Goal: Task Accomplishment & Management: Manage account settings

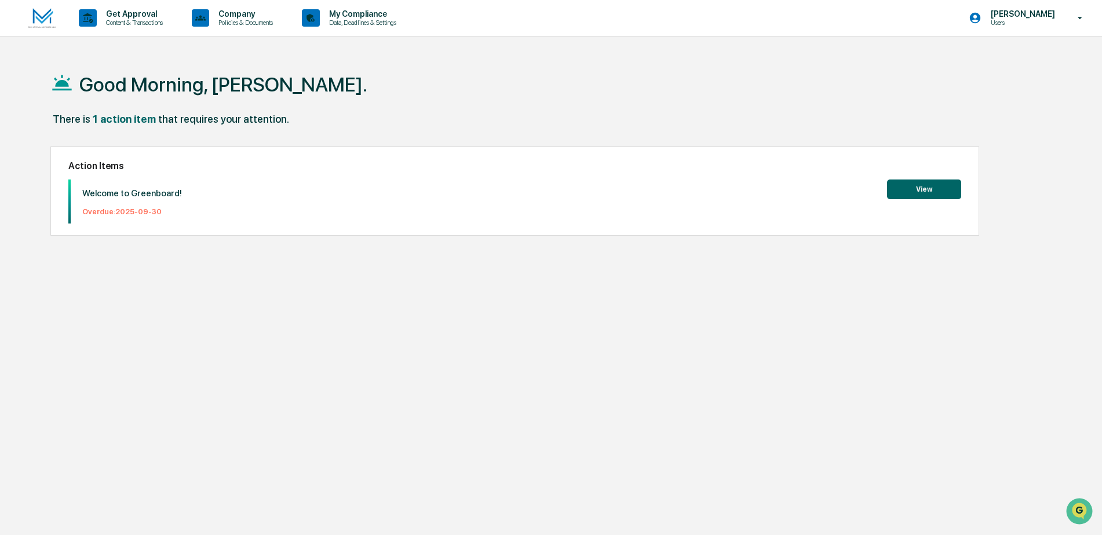
click at [914, 181] on button "View" at bounding box center [924, 190] width 74 height 20
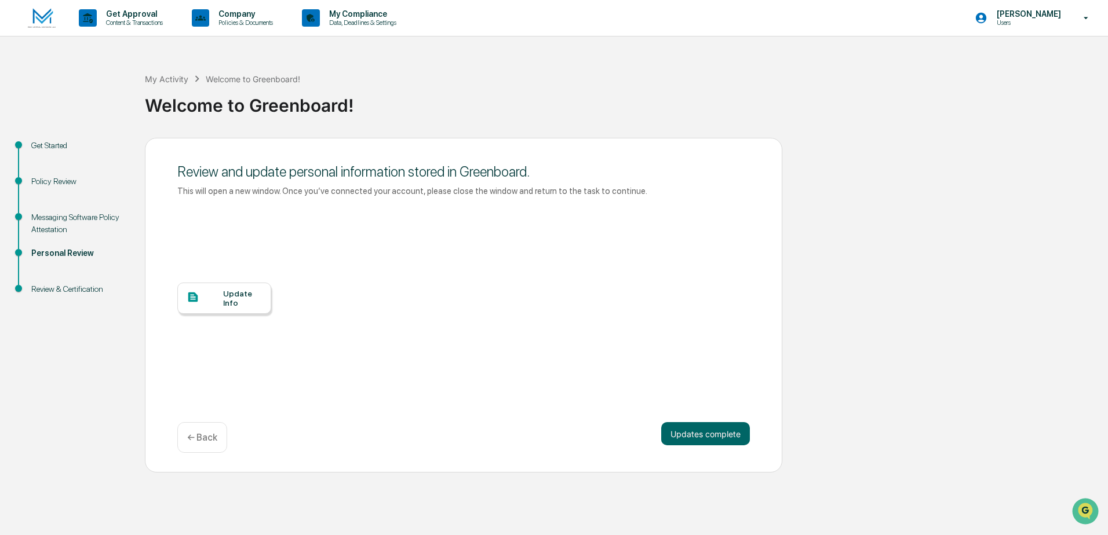
click at [236, 298] on div "Update Info" at bounding box center [242, 298] width 39 height 19
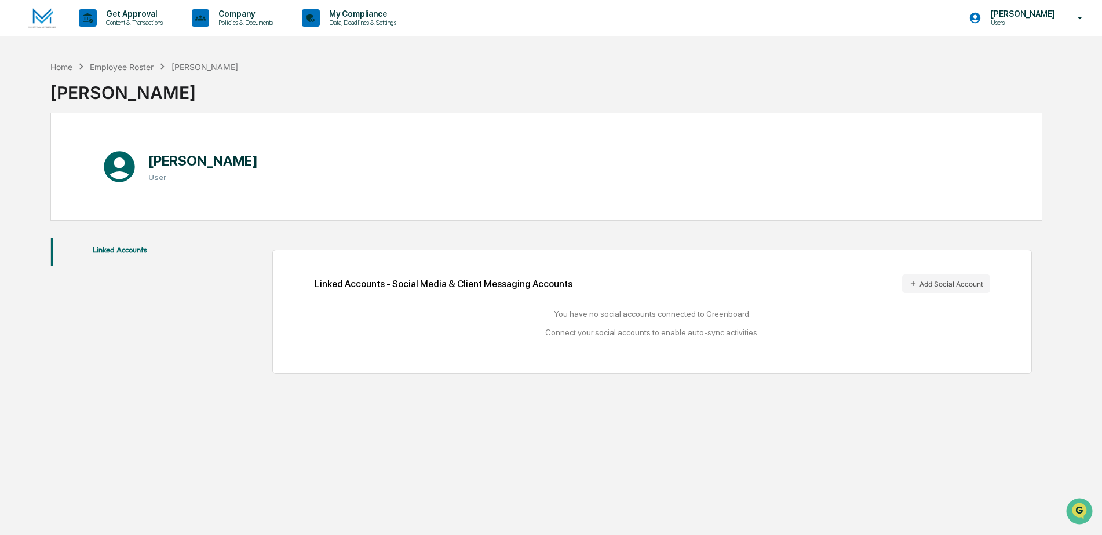
click at [115, 65] on div "Employee Roster" at bounding box center [122, 67] width 64 height 10
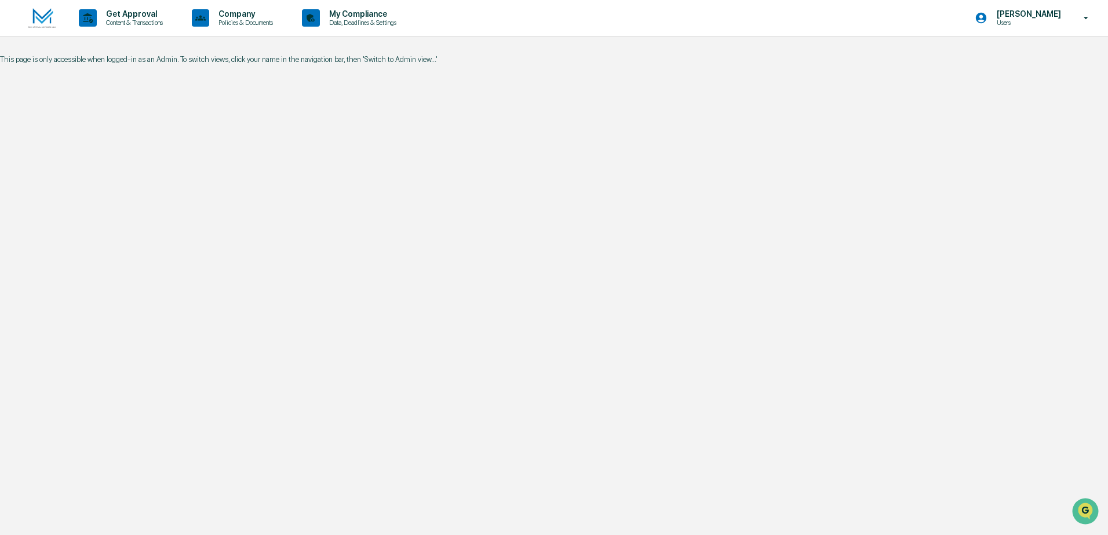
click at [45, 16] on img at bounding box center [42, 18] width 28 height 20
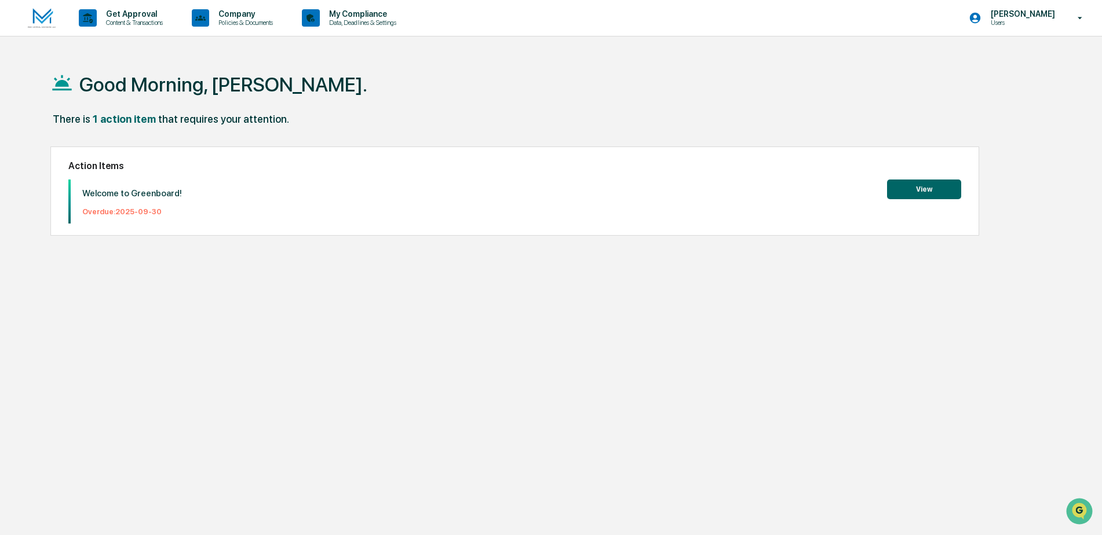
click at [917, 191] on button "View" at bounding box center [924, 190] width 74 height 20
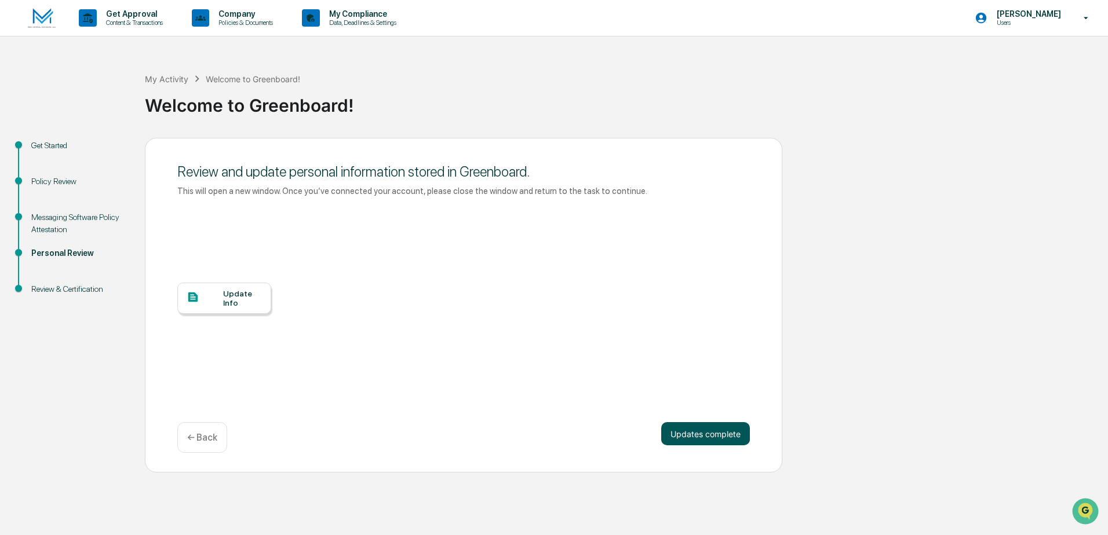
click at [680, 442] on button "Updates complete" at bounding box center [705, 433] width 89 height 23
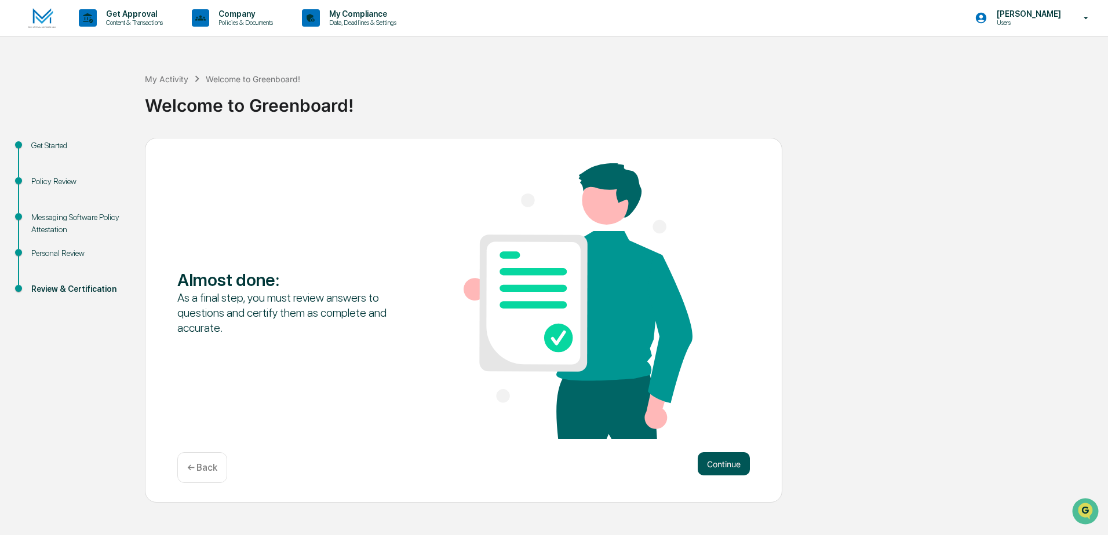
click at [716, 459] on button "Continue" at bounding box center [724, 464] width 52 height 23
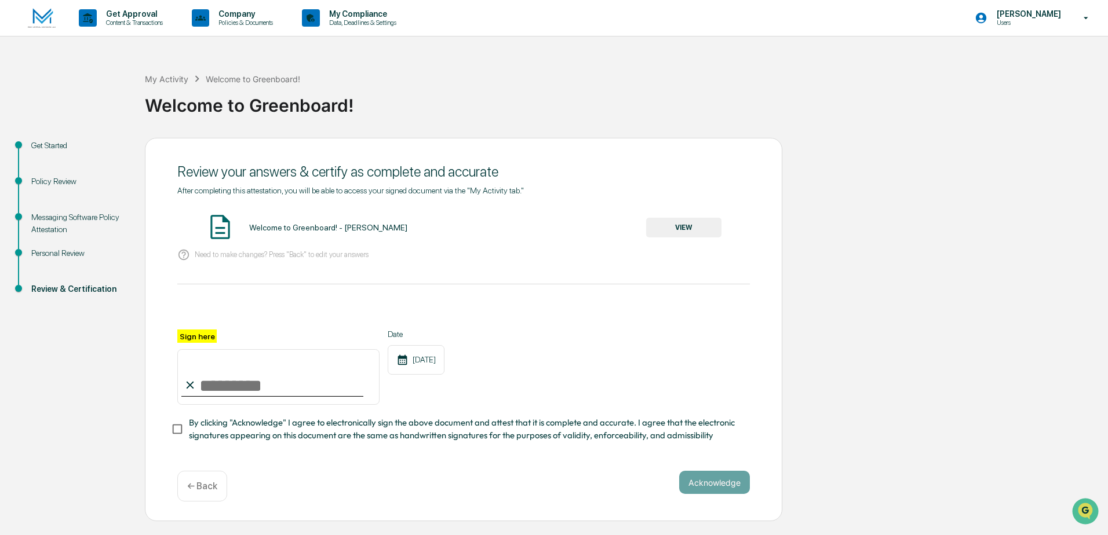
click at [689, 224] on button "VIEW" at bounding box center [683, 228] width 75 height 20
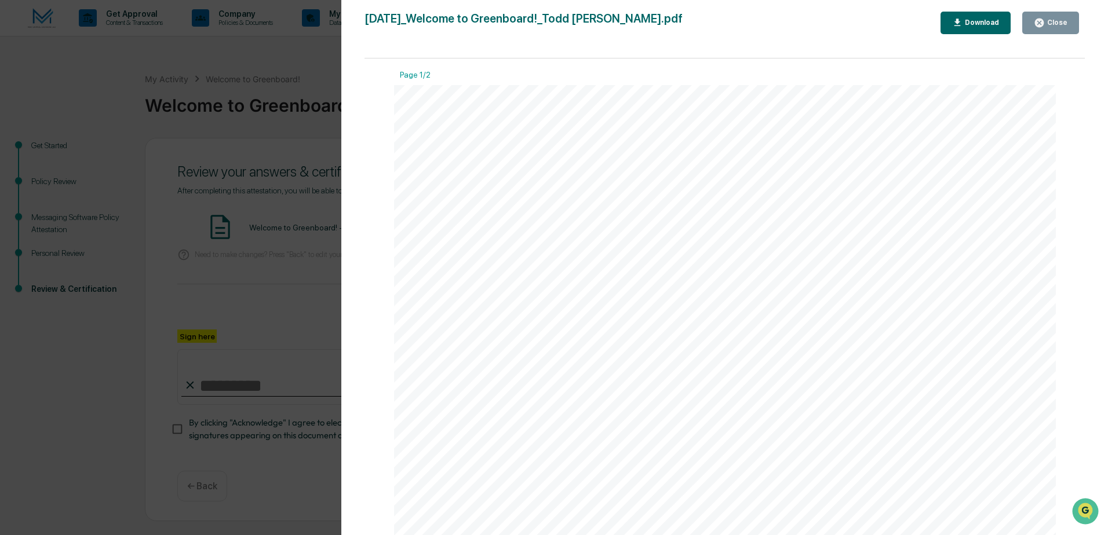
click at [1031, 22] on button "Close" at bounding box center [1050, 23] width 57 height 23
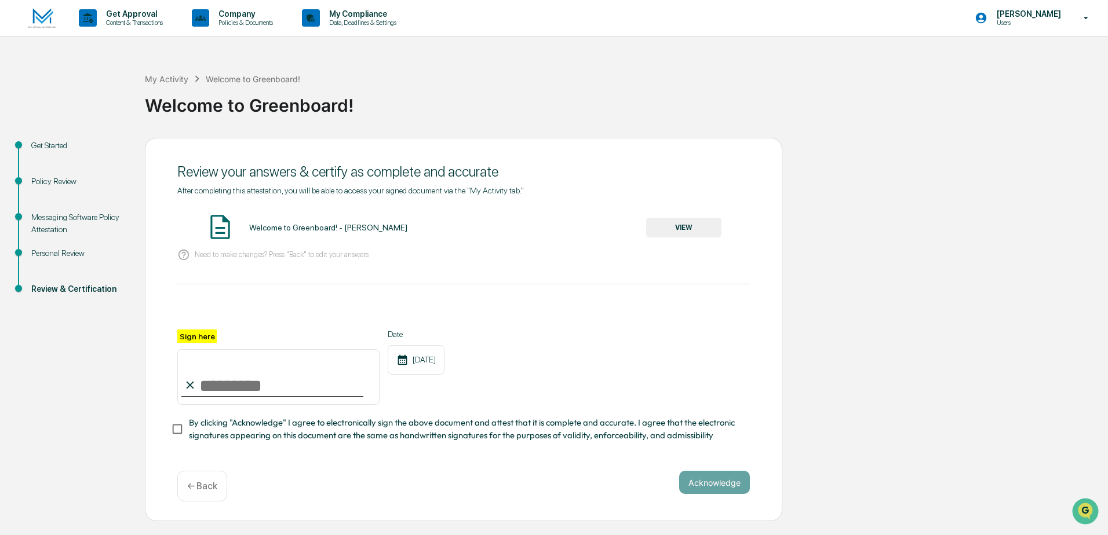
click at [268, 384] on input "Sign here" at bounding box center [278, 377] width 202 height 56
type input "**********"
click at [699, 493] on button "Acknowledge" at bounding box center [714, 482] width 71 height 23
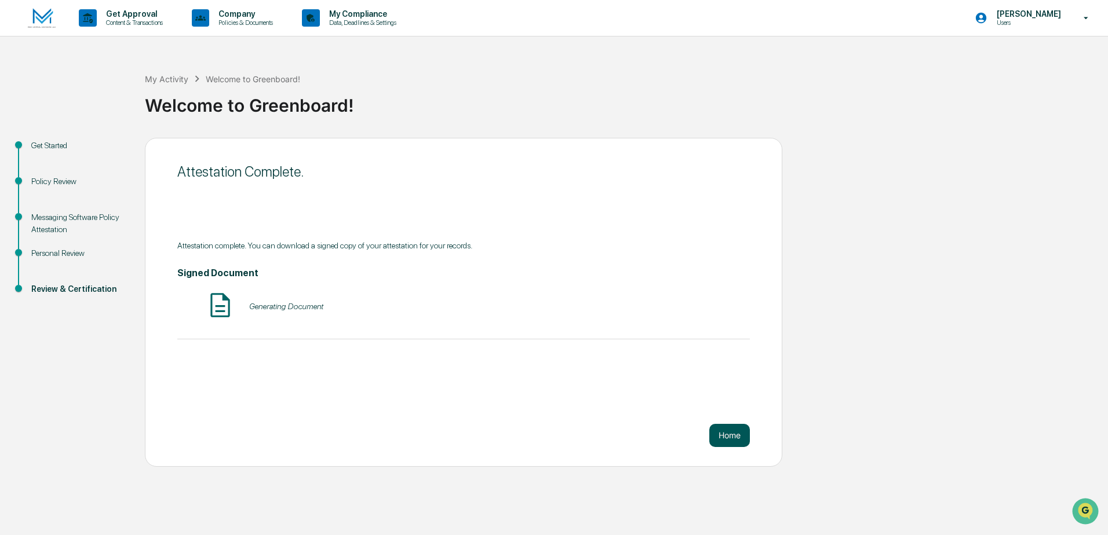
click at [727, 436] on button "Home" at bounding box center [729, 435] width 41 height 23
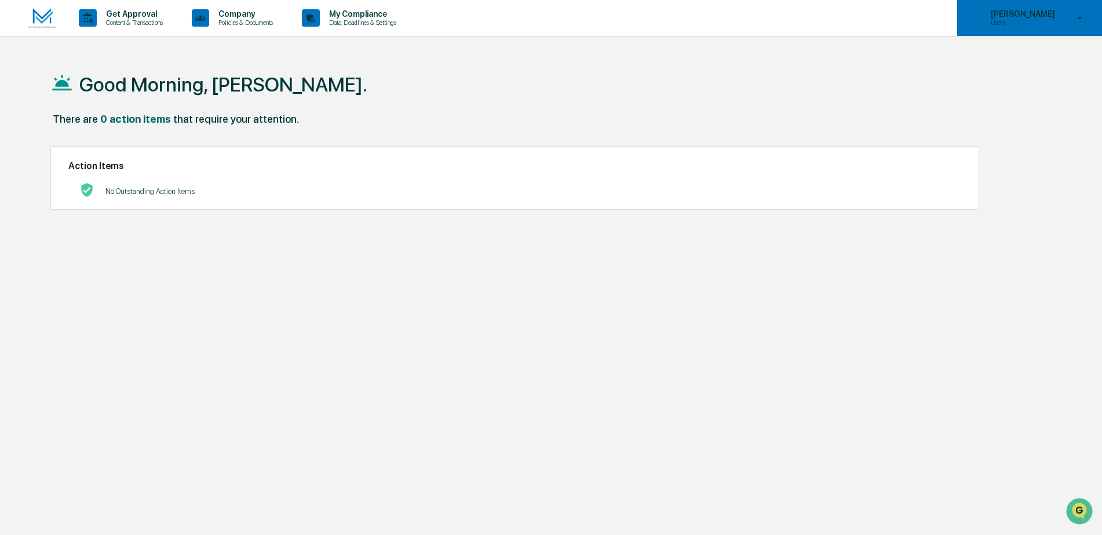
click at [1073, 19] on icon at bounding box center [1080, 18] width 20 height 11
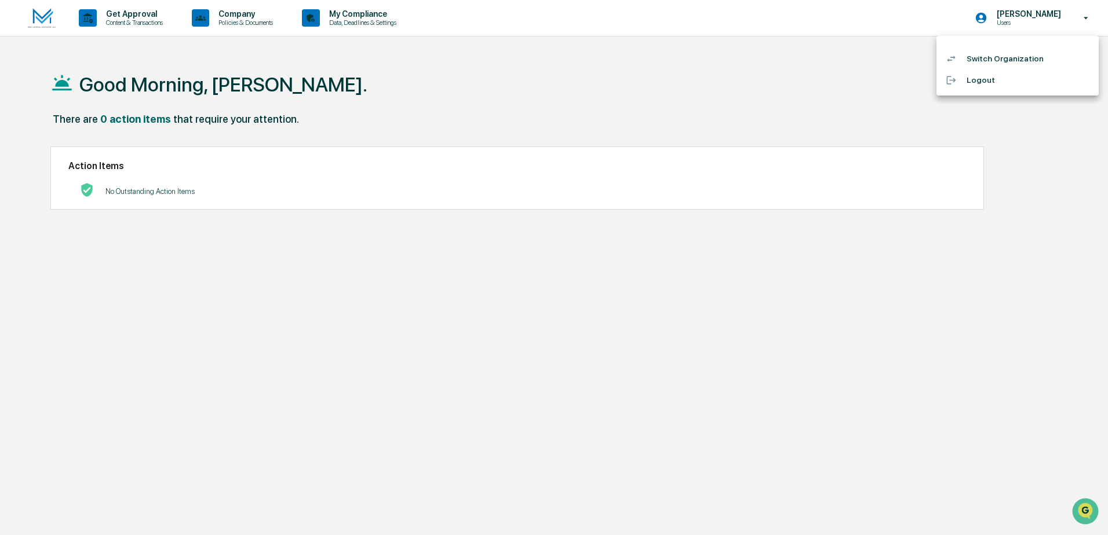
click at [1050, 150] on div at bounding box center [554, 267] width 1108 height 535
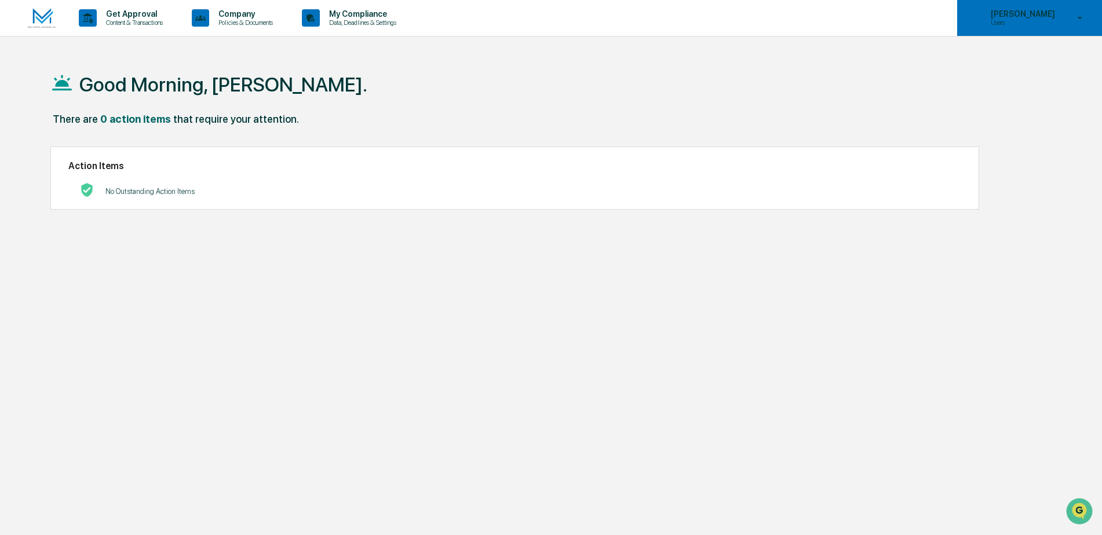
click at [1028, 22] on p "Users" at bounding box center [1021, 23] width 79 height 8
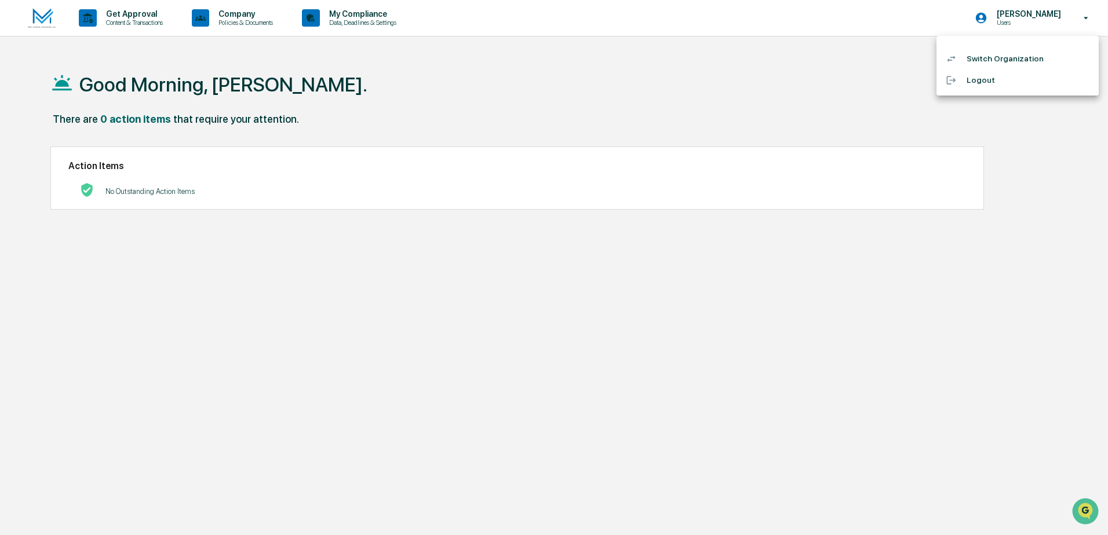
click at [687, 85] on div at bounding box center [554, 267] width 1108 height 535
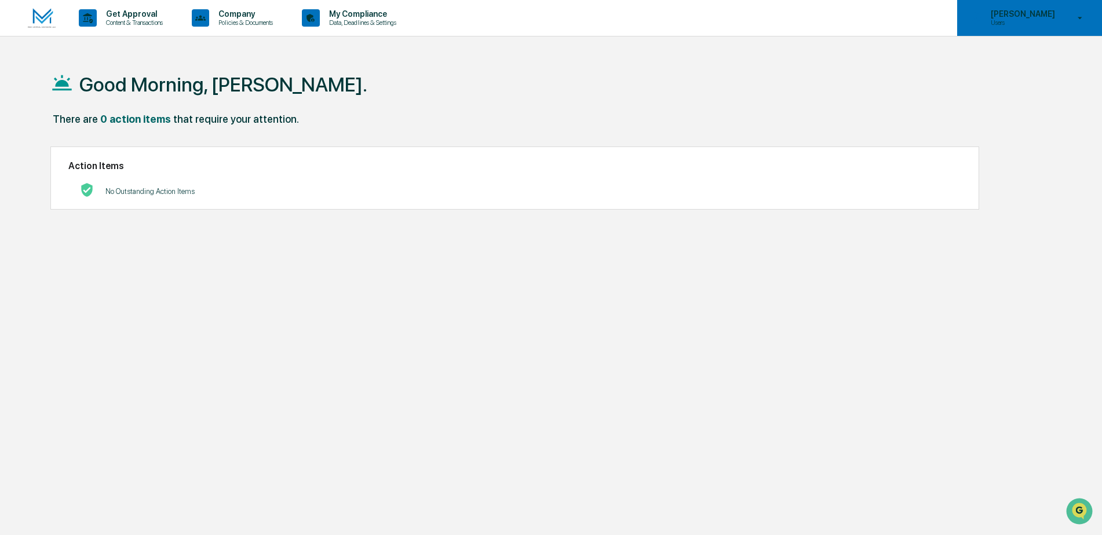
click at [1027, 27] on div "Todd Buchanan Users" at bounding box center [1029, 18] width 145 height 36
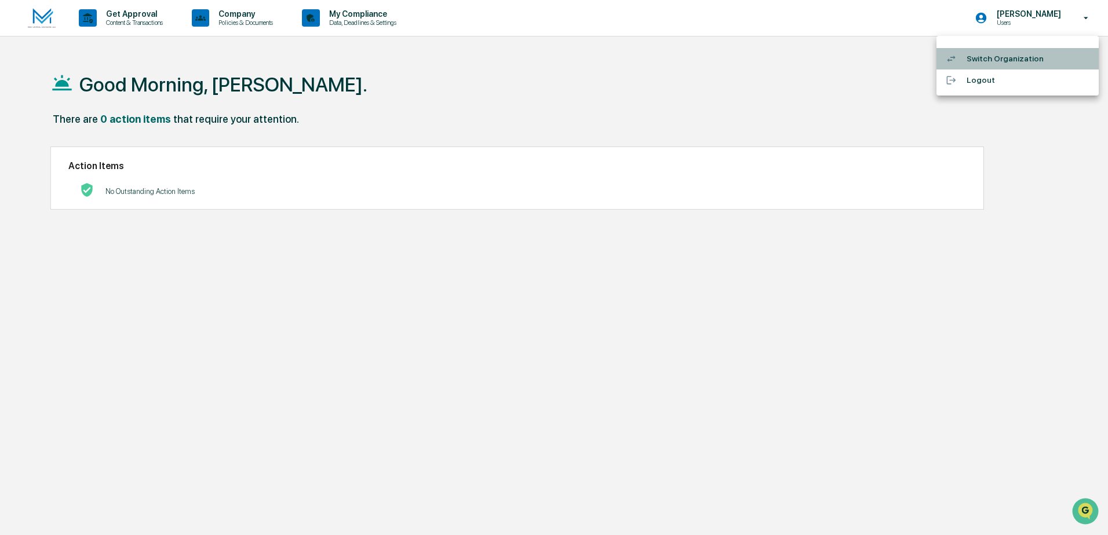
click at [1001, 60] on li "Switch Organization" at bounding box center [1017, 58] width 162 height 21
